Goal: Task Accomplishment & Management: Manage account settings

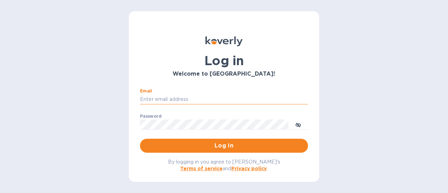
click at [186, 96] on input "Email" at bounding box center [224, 99] width 168 height 11
click at [182, 93] on div "Email ​" at bounding box center [224, 101] width 168 height 25
click at [182, 98] on input "Email" at bounding box center [224, 99] width 168 height 11
type input "rick@thevinbin.com"
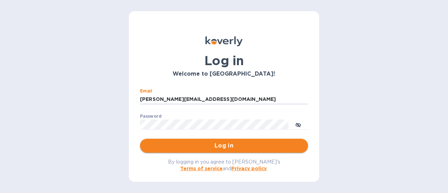
click at [211, 146] on span "Log in" at bounding box center [224, 145] width 157 height 8
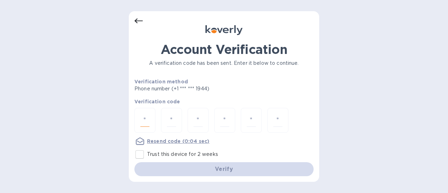
click at [149, 114] on input "number" at bounding box center [144, 120] width 9 height 13
type input "7"
type input "9"
type input "3"
type input "1"
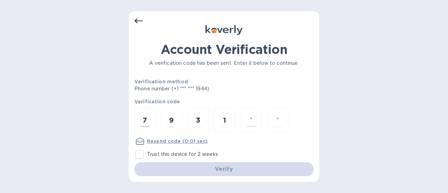
type input "8"
type input "9"
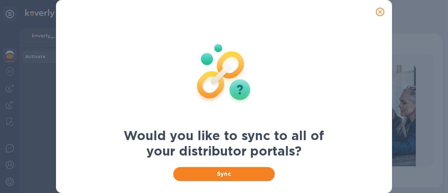
scroll to position [29, 0]
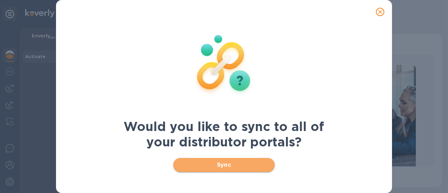
click at [244, 164] on span "Sync" at bounding box center [224, 165] width 91 height 8
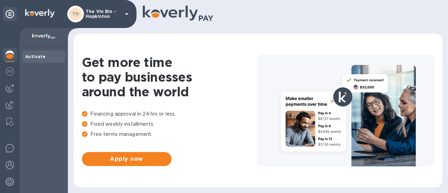
click at [127, 14] on icon at bounding box center [127, 14] width 4 height 2
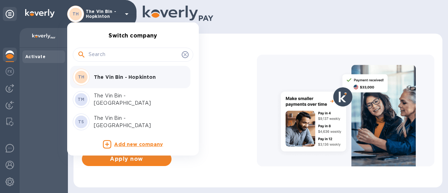
click at [144, 98] on p "The Vin Bin - [GEOGRAPHIC_DATA]" at bounding box center [138, 99] width 88 height 15
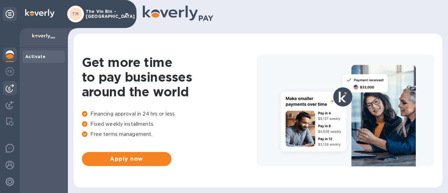
click at [13, 90] on img at bounding box center [10, 88] width 8 height 8
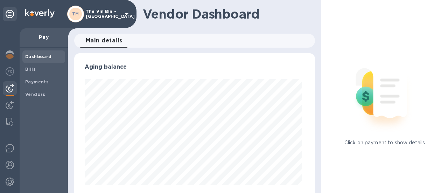
scroll to position [151, 238]
click at [43, 83] on b "Payments" at bounding box center [36, 81] width 23 height 5
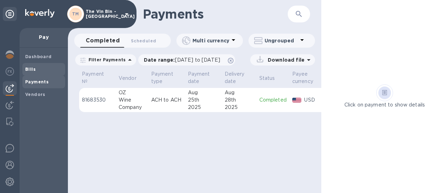
click at [31, 70] on b "Bills" at bounding box center [30, 69] width 11 height 5
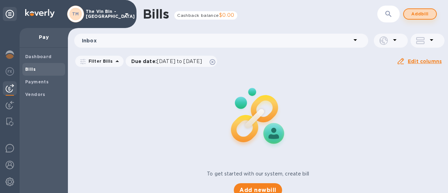
click at [413, 15] on span "Add bill" at bounding box center [420, 14] width 21 height 8
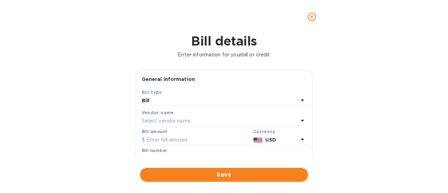
click at [203, 119] on div "Select vendor name" at bounding box center [220, 121] width 156 height 10
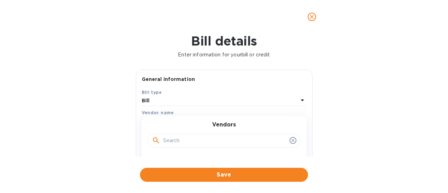
click at [195, 141] on input "text" at bounding box center [225, 140] width 124 height 11
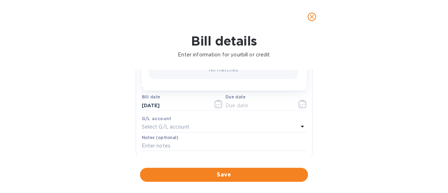
scroll to position [105, 0]
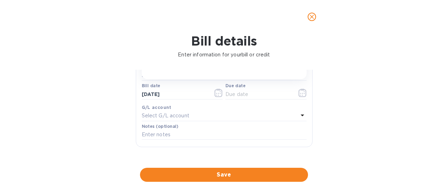
type input "psp"
